Goal: Check status

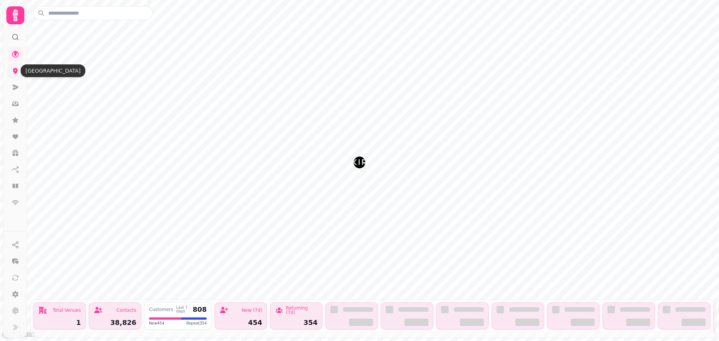
click at [17, 68] on icon at bounding box center [15, 70] width 7 height 7
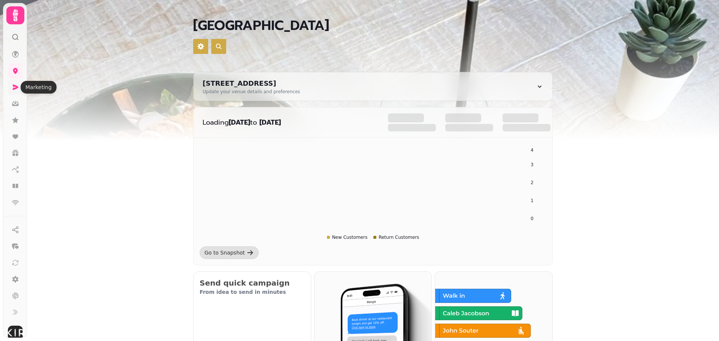
click at [16, 85] on icon at bounding box center [15, 86] width 7 height 7
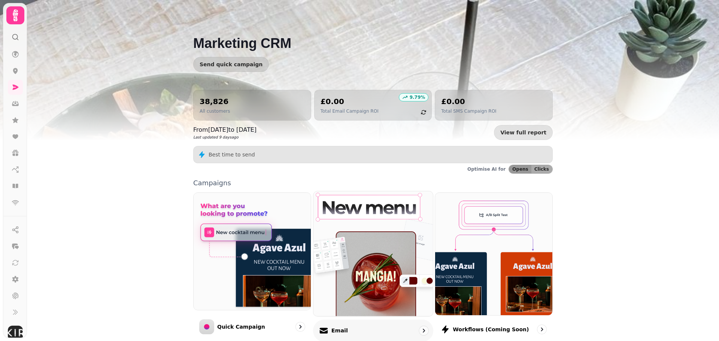
click at [398, 253] on img at bounding box center [372, 253] width 131 height 137
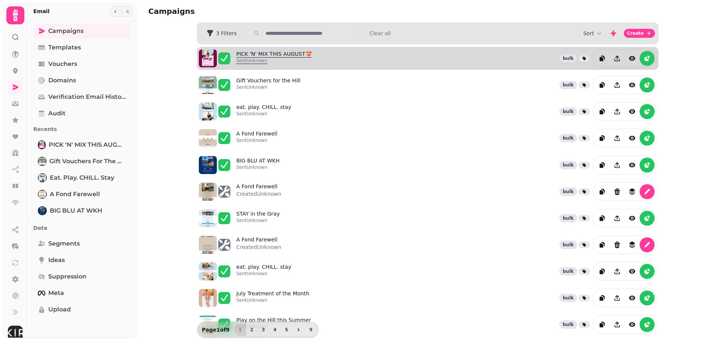
click at [252, 55] on link "PICK 'N' MIX THIS AUGUST💝 Sent Unknown" at bounding box center [273, 58] width 75 height 16
